Goal: Find specific page/section: Find specific page/section

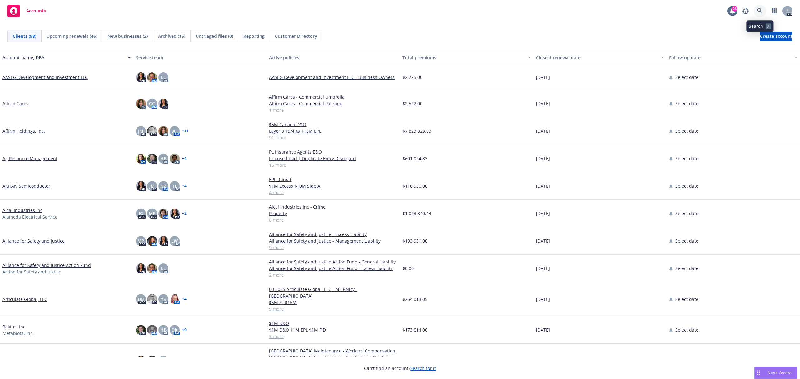
click at [759, 11] on icon at bounding box center [760, 11] width 6 height 6
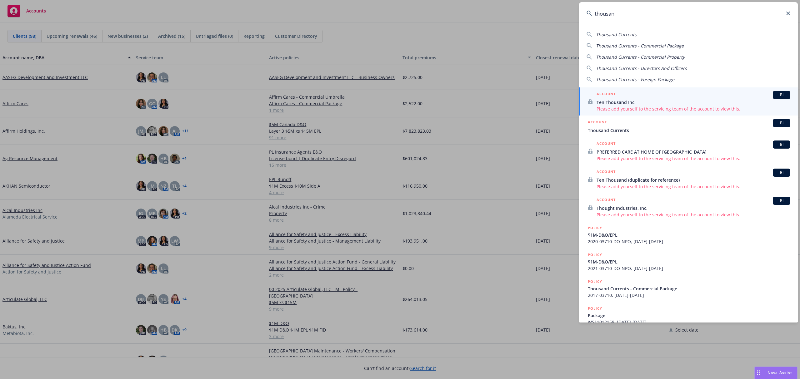
type input "thousand"
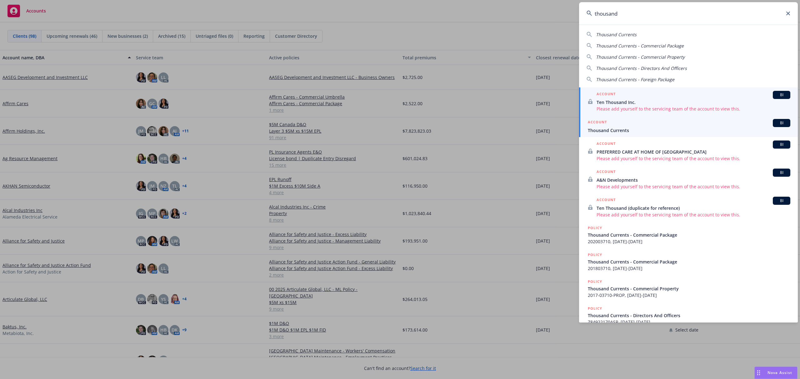
click at [606, 128] on span "Thousand Currents" at bounding box center [689, 130] width 202 height 7
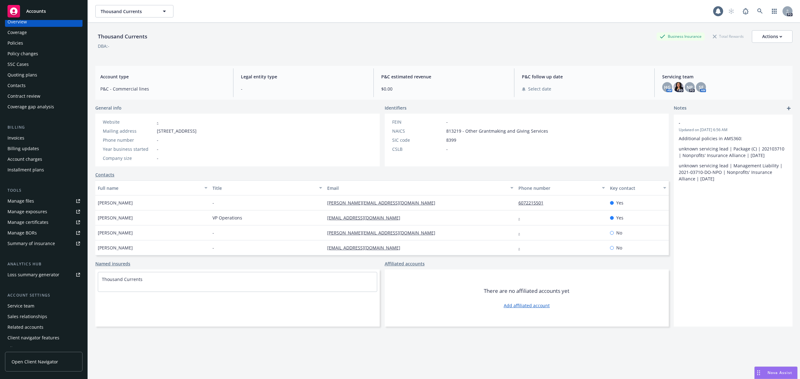
scroll to position [17, 0]
click at [27, 302] on div "Service team" at bounding box center [20, 300] width 27 height 10
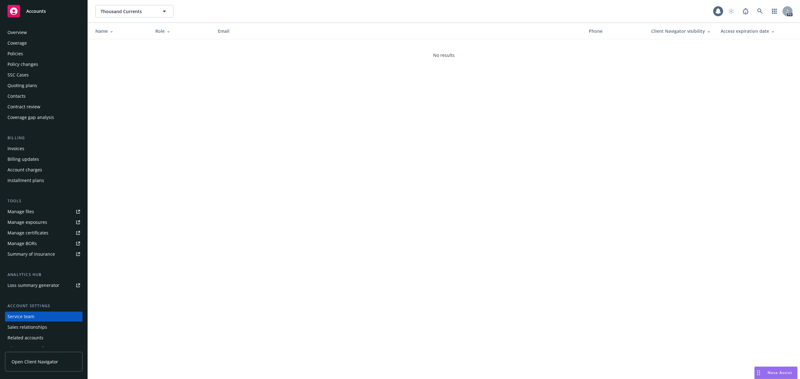
scroll to position [17, 0]
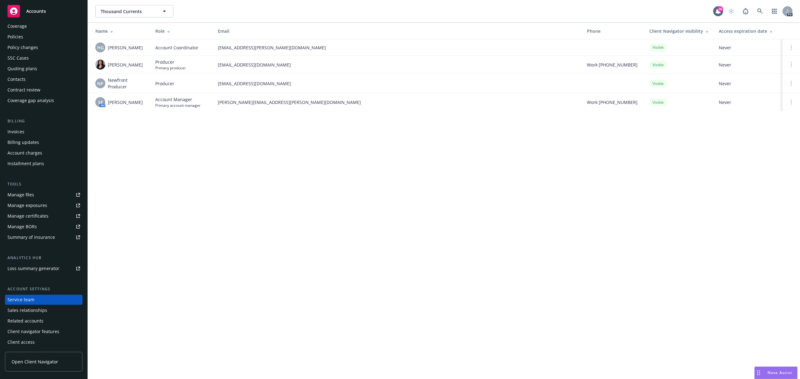
click at [19, 38] on div "Policies" at bounding box center [15, 37] width 16 height 10
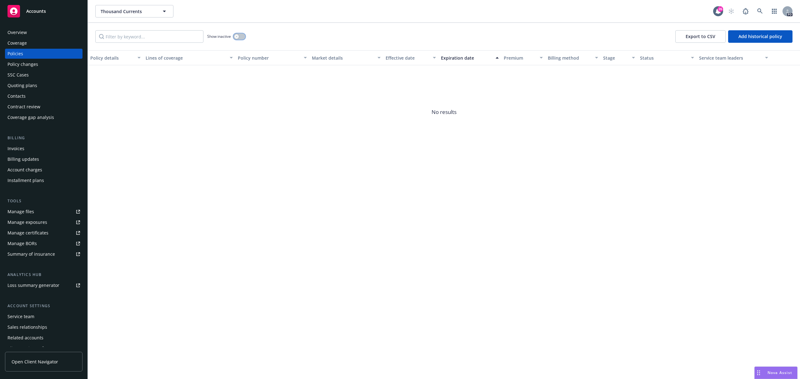
click at [235, 36] on icon "button" at bounding box center [236, 36] width 2 height 2
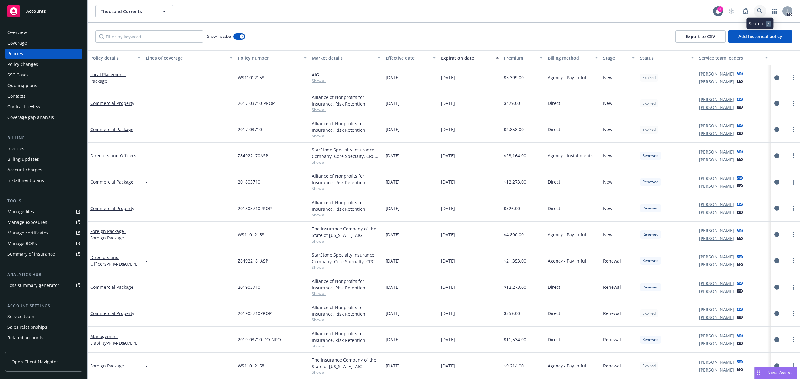
click at [759, 12] on icon at bounding box center [759, 10] width 5 height 5
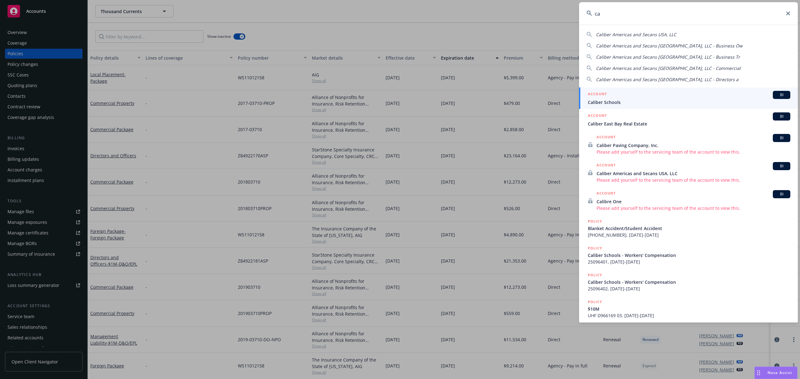
type input "c"
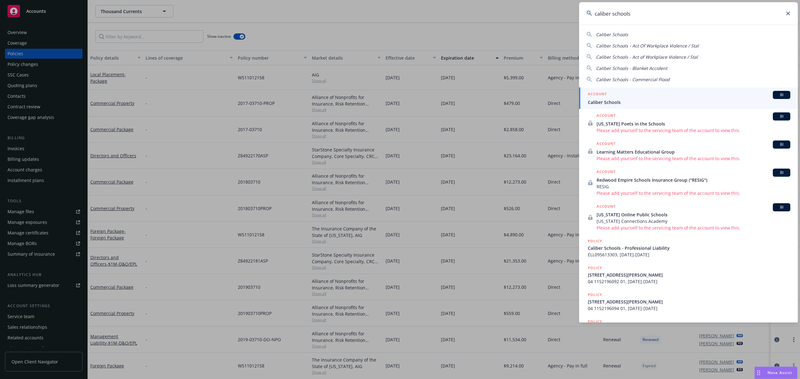
type input "caliber schools"
click at [660, 99] on span "Caliber Schools" at bounding box center [689, 102] width 202 height 7
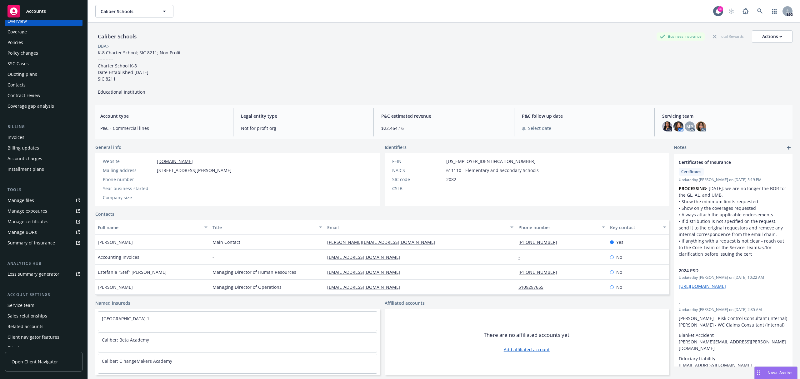
scroll to position [17, 0]
click at [20, 300] on div "Service team" at bounding box center [20, 300] width 27 height 10
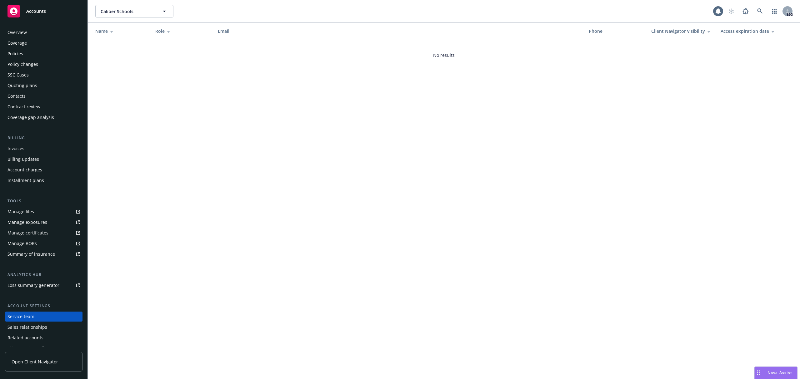
scroll to position [17, 0]
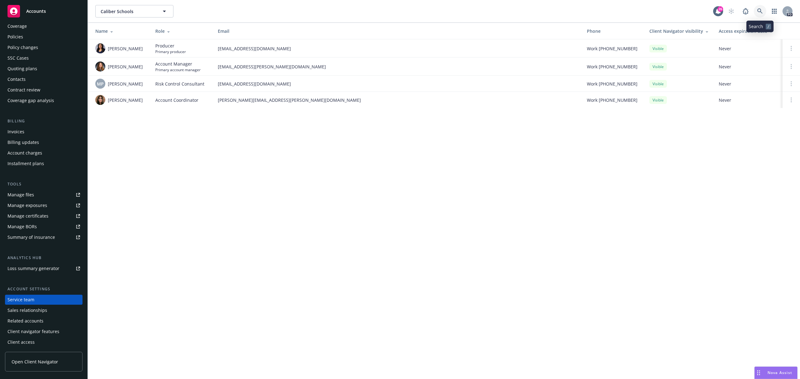
click at [756, 9] on link at bounding box center [760, 11] width 12 height 12
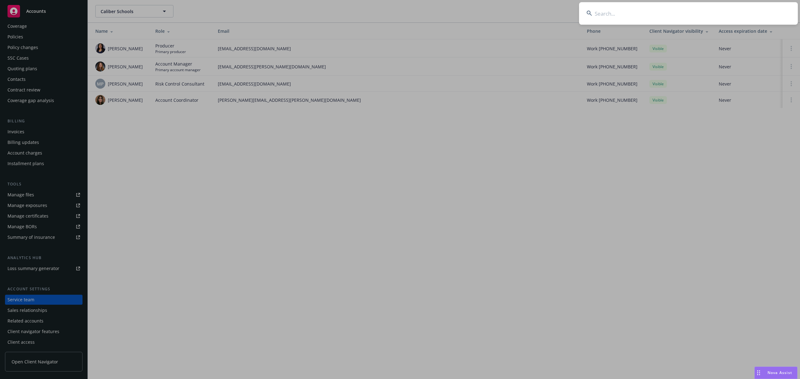
click at [608, 14] on input at bounding box center [688, 13] width 219 height 22
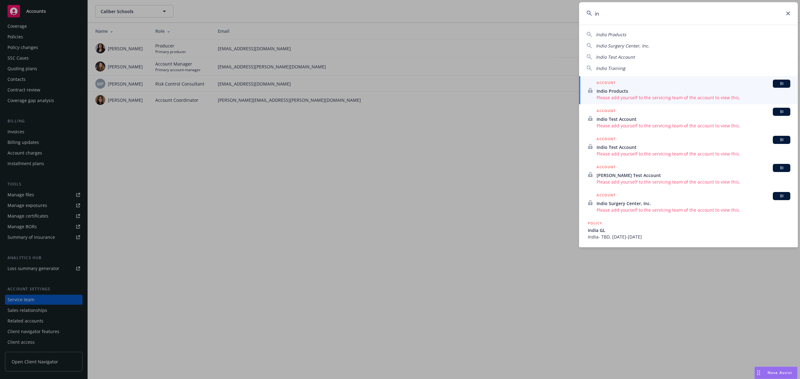
type input "i"
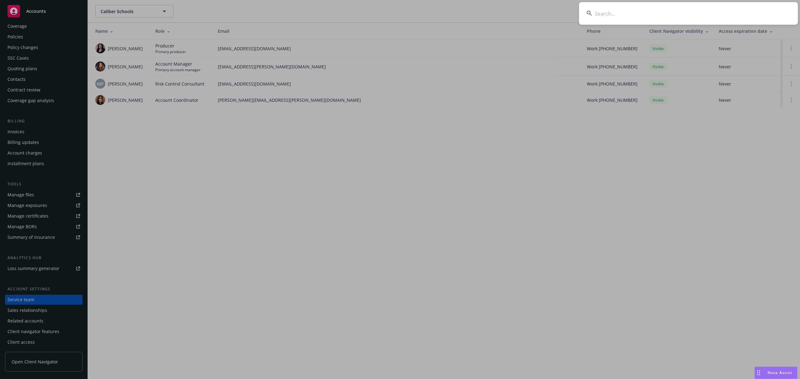
drag, startPoint x: 628, startPoint y: 119, endPoint x: 610, endPoint y: 123, distance: 18.3
